Goal: Go to known website: Access a specific website the user already knows

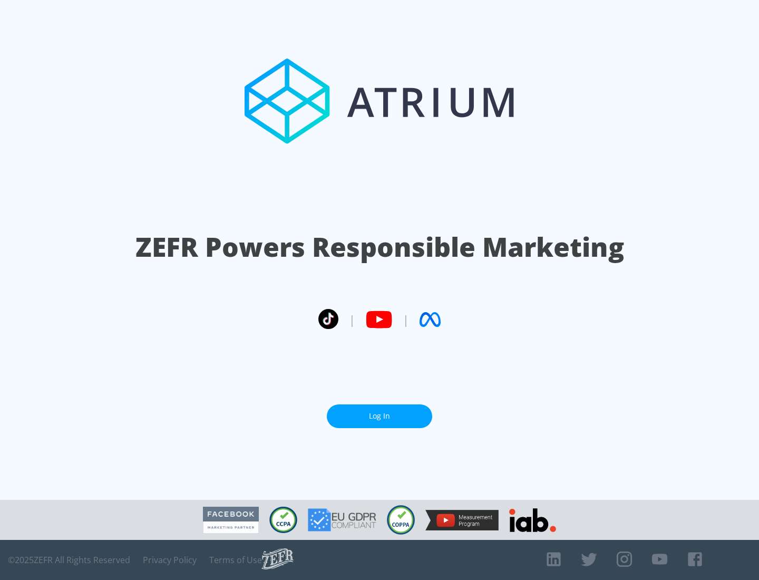
click at [380, 416] on link "Log In" at bounding box center [379, 417] width 105 height 24
